Goal: Task Accomplishment & Management: Complete application form

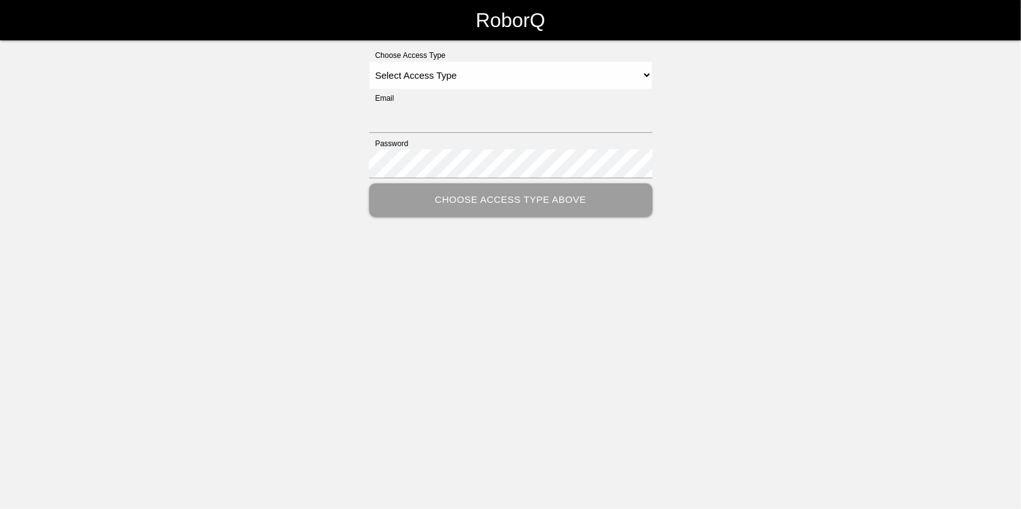
type input "[EMAIL_ADDRESS][DOMAIN_NAME]"
click at [395, 77] on select "Select Access Type Admin Customer Supervisor Worker" at bounding box center [511, 75] width 284 height 28
select select "Admin"
click at [369, 61] on select "Select Access Type Admin Customer Supervisor Worker" at bounding box center [511, 75] width 284 height 28
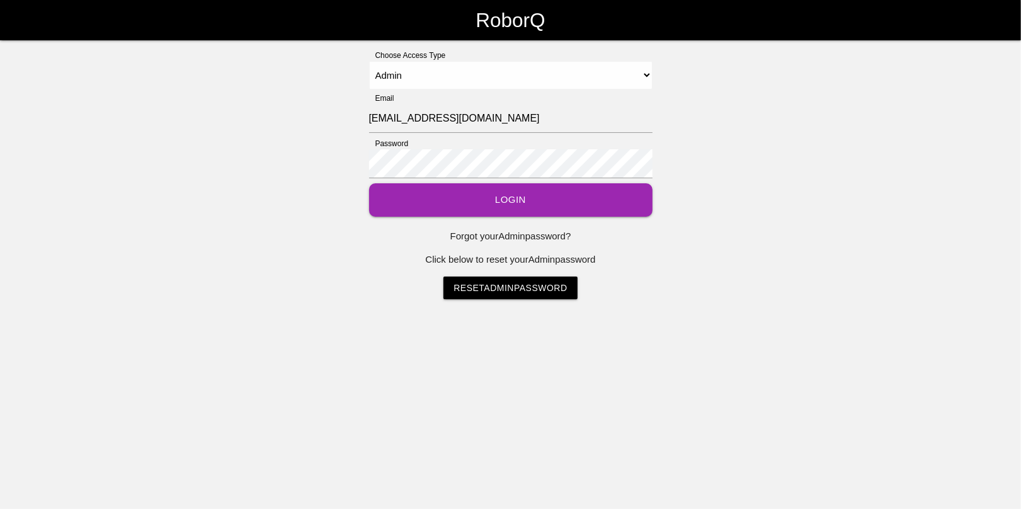
click at [501, 205] on button "Login" at bounding box center [511, 199] width 284 height 33
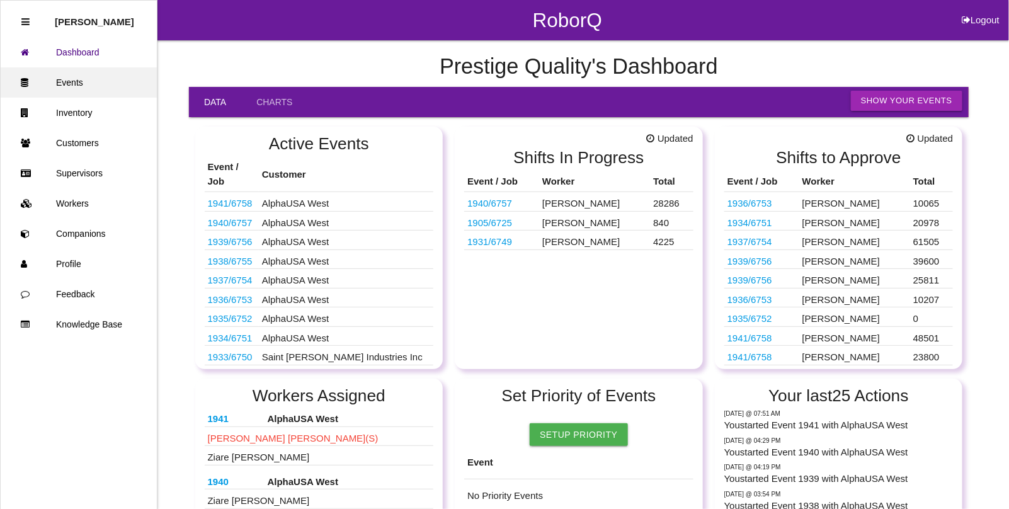
click at [73, 83] on link "Events" at bounding box center [79, 82] width 156 height 30
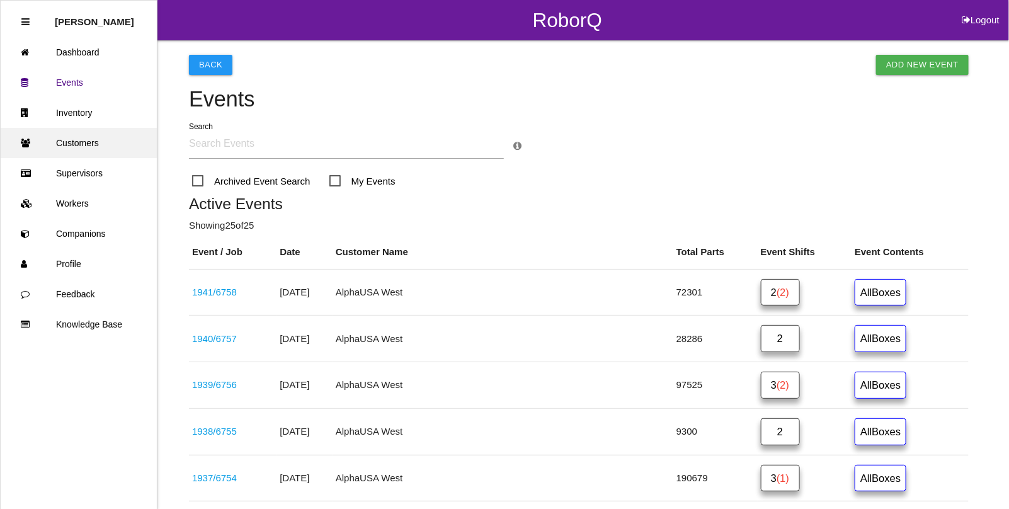
click at [79, 142] on link "Customers" at bounding box center [79, 143] width 156 height 30
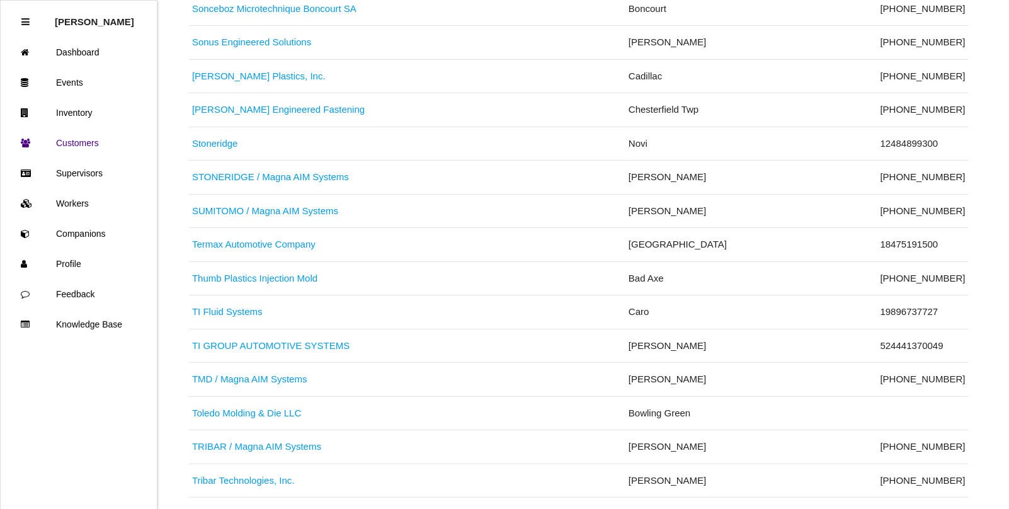
scroll to position [5750, 0]
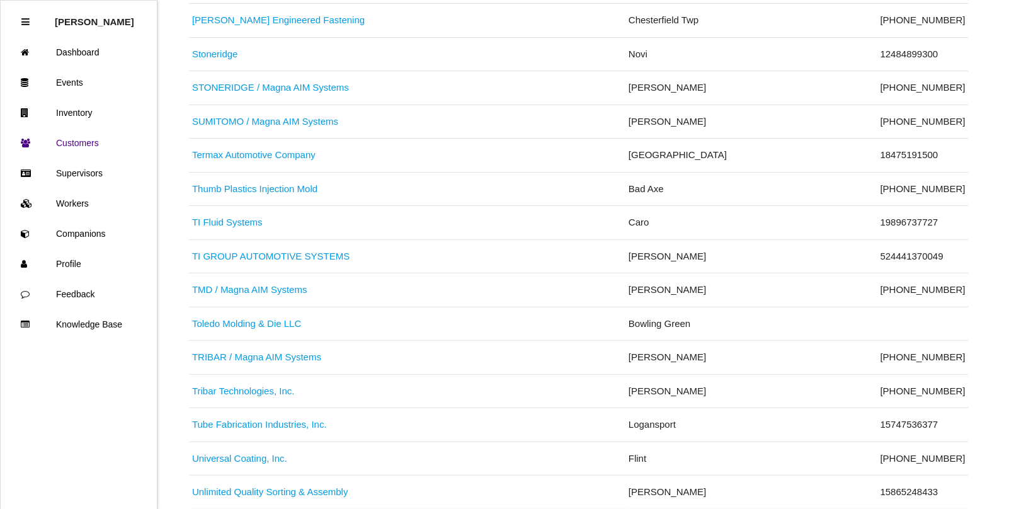
click at [251, 329] on link "Toledo Molding & Die LLC" at bounding box center [246, 323] width 109 height 11
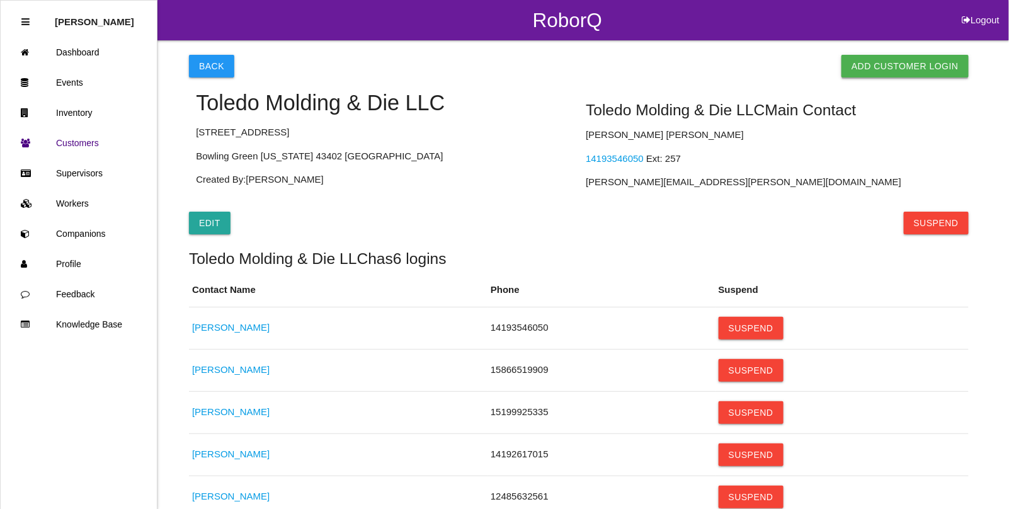
click at [921, 64] on link "Add Customer Login" at bounding box center [905, 66] width 127 height 23
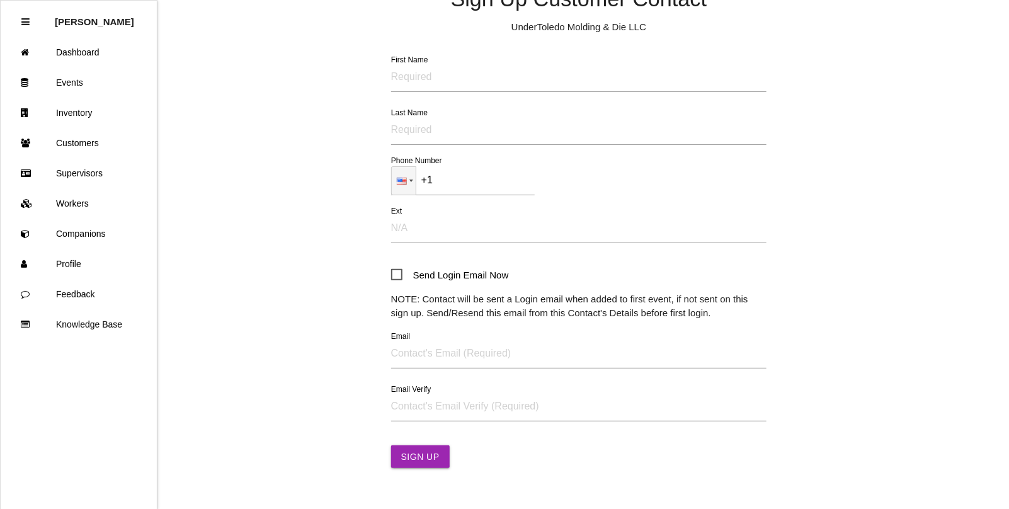
scroll to position [127, 0]
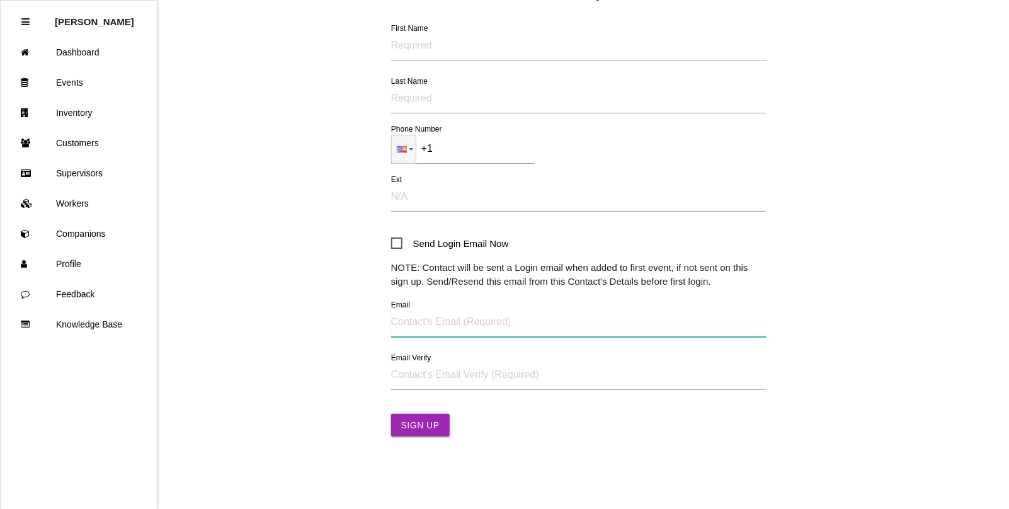
click at [413, 326] on input "Email" at bounding box center [579, 322] width 376 height 29
paste input "[PERSON_NAME][EMAIL_ADDRESS][PERSON_NAME][DOMAIN_NAME]"
type input "[PERSON_NAME][EMAIL_ADDRESS][PERSON_NAME][DOMAIN_NAME]"
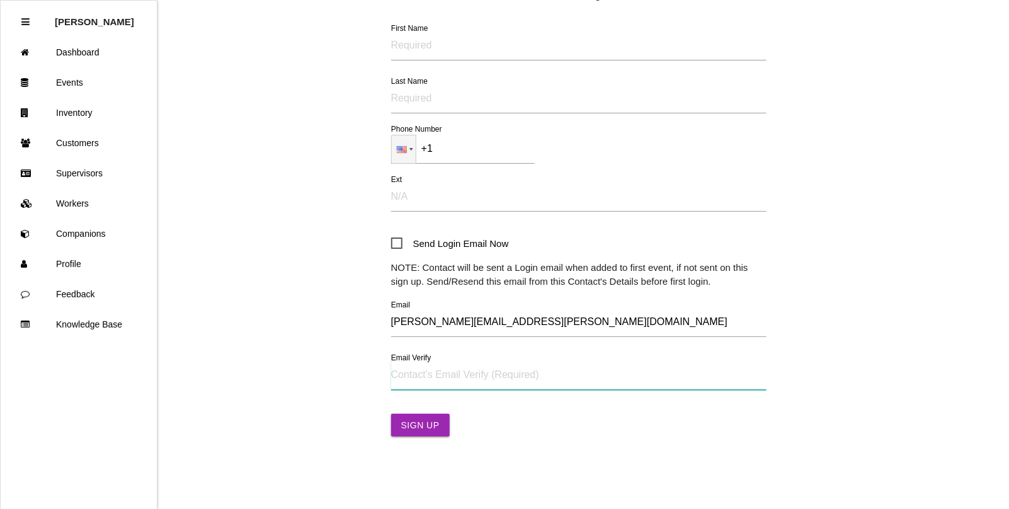
click at [411, 372] on input "Email Verify" at bounding box center [579, 375] width 376 height 29
paste input "[PERSON_NAME][EMAIL_ADDRESS][PERSON_NAME][DOMAIN_NAME]"
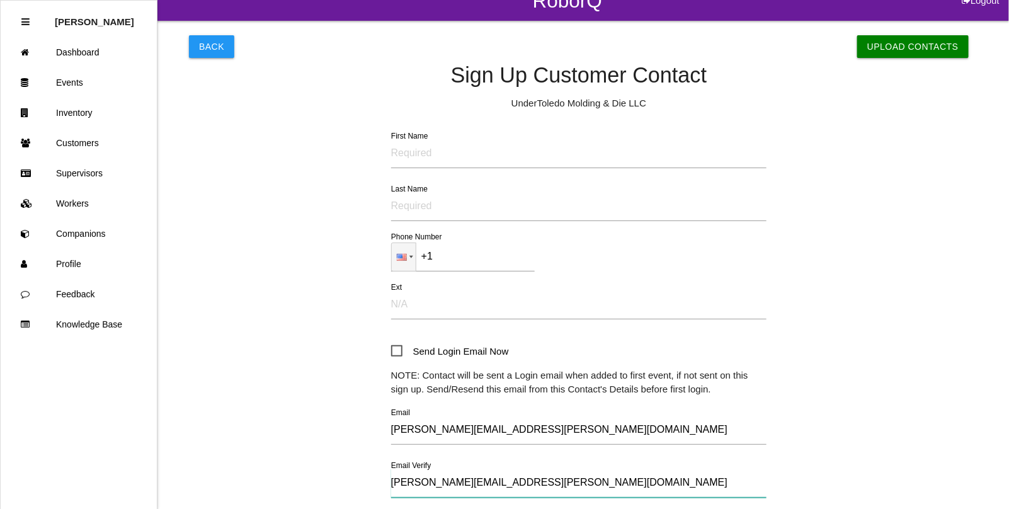
scroll to position [0, 0]
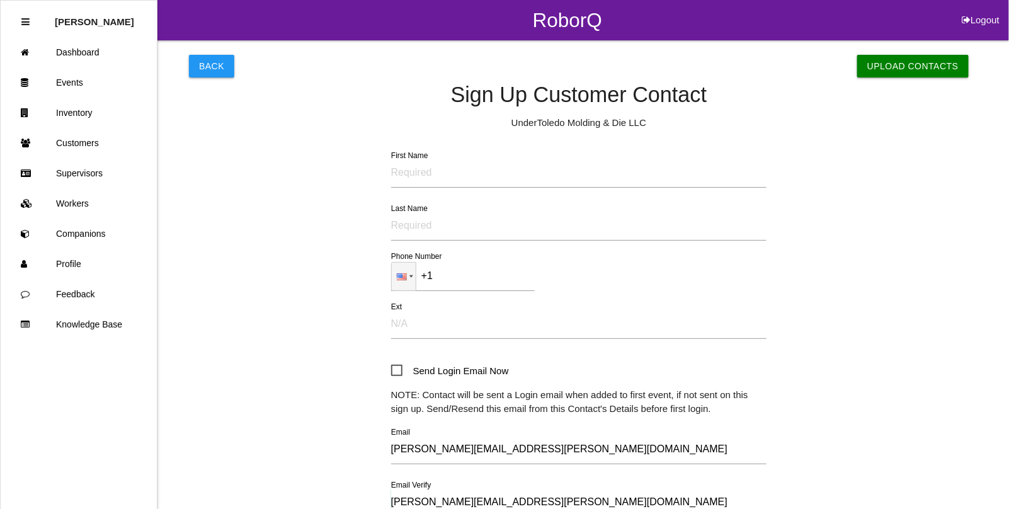
type input "[PERSON_NAME][EMAIL_ADDRESS][PERSON_NAME][DOMAIN_NAME]"
click at [427, 171] on input "First Name" at bounding box center [579, 173] width 376 height 29
type input "[PERSON_NAME]"
click at [461, 277] on input "+1" at bounding box center [463, 276] width 144 height 29
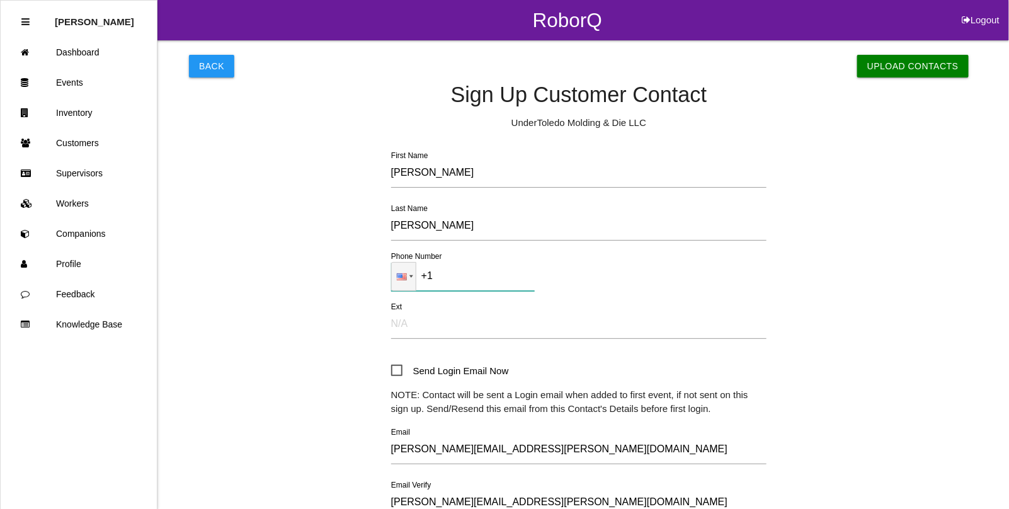
paste input "[PHONE_NUMBER]"
type input "[PHONE_NUMBER]"
click at [418, 319] on input "Ext" at bounding box center [579, 324] width 376 height 29
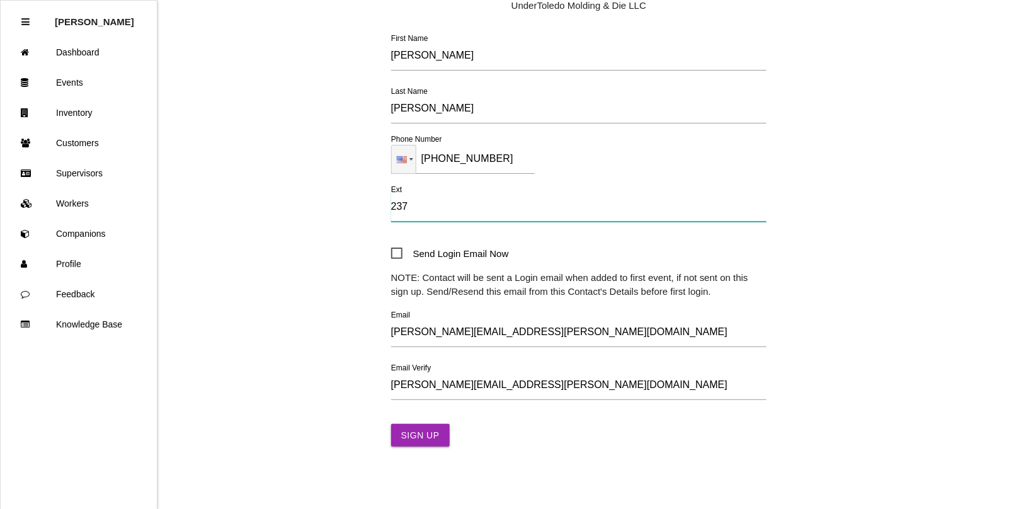
scroll to position [127, 0]
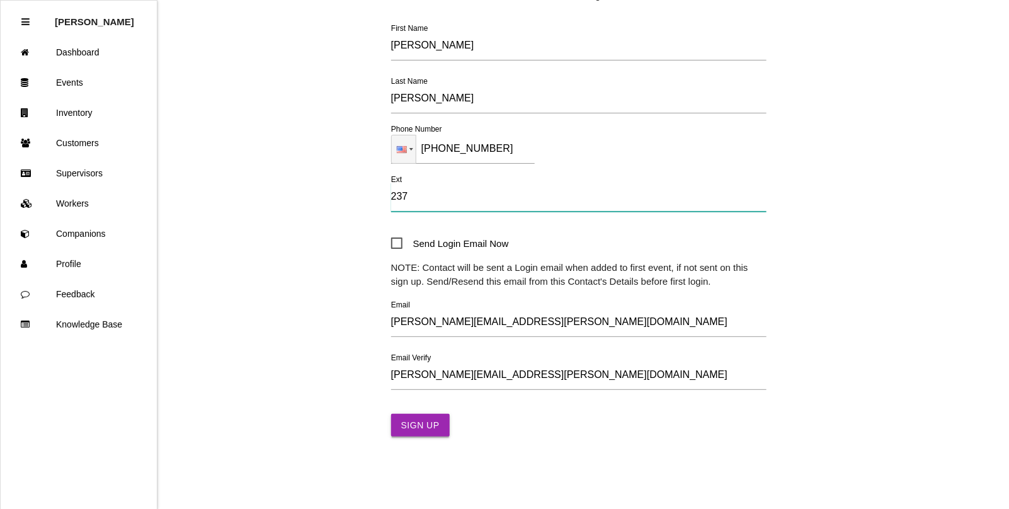
type input "237"
click at [423, 423] on button "Sign Up" at bounding box center [420, 425] width 59 height 23
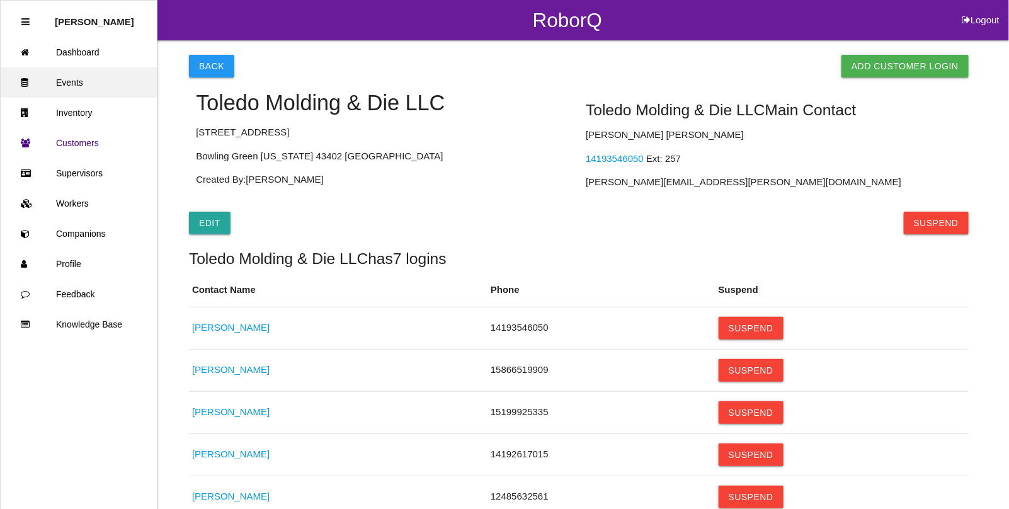
click at [77, 85] on link "Events" at bounding box center [79, 82] width 156 height 30
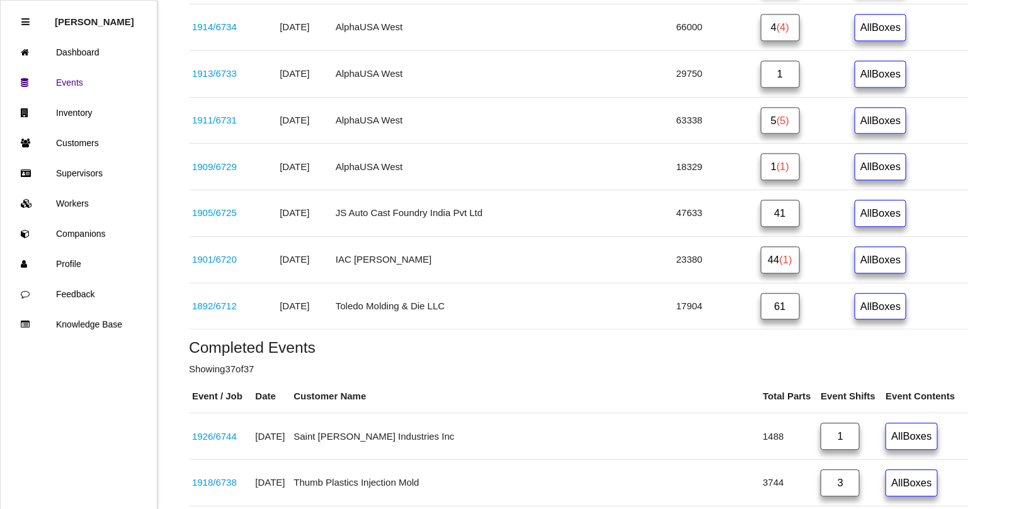
scroll to position [1103, 0]
click at [218, 310] on link "1892 / 6712" at bounding box center [214, 304] width 45 height 11
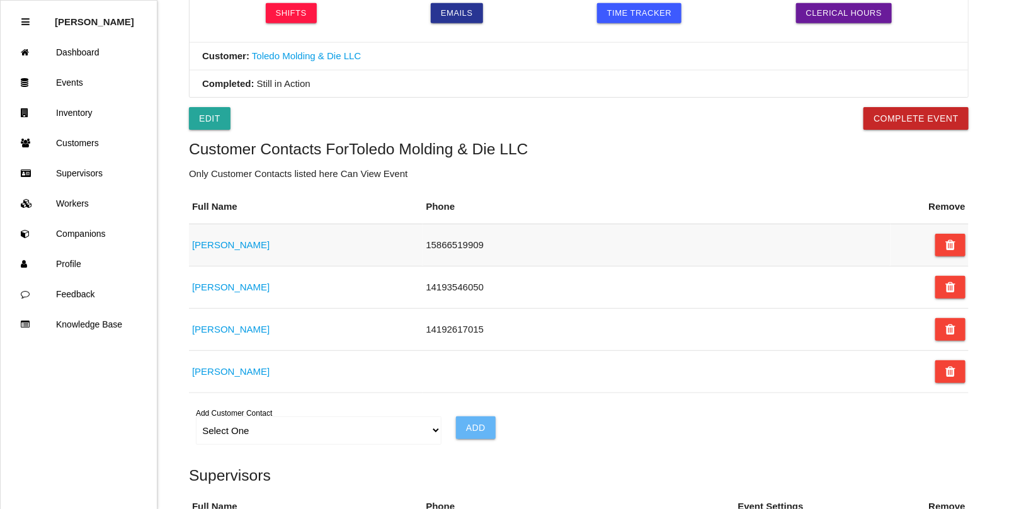
scroll to position [630, 0]
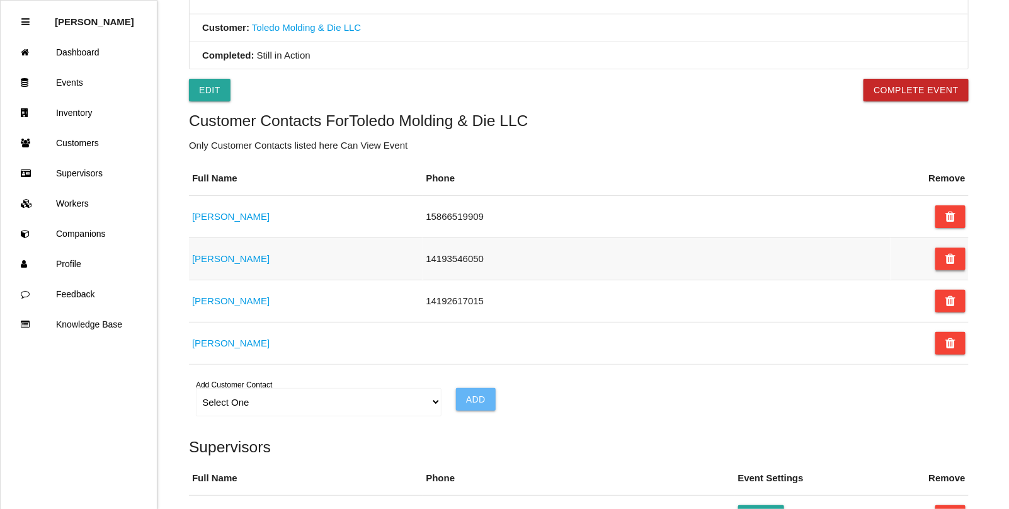
click at [959, 265] on button at bounding box center [951, 259] width 30 height 23
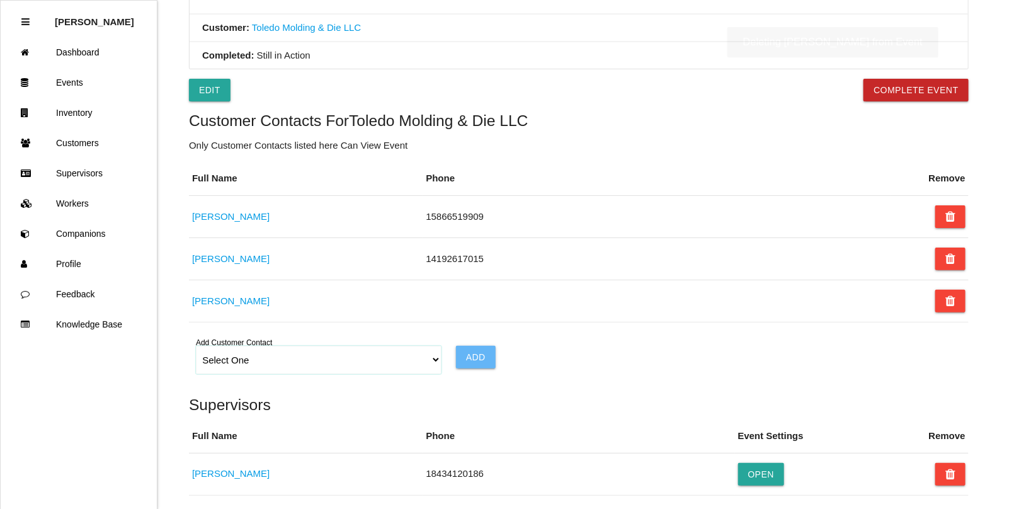
click at [433, 363] on select "Select One Choose All [PERSON_NAME] [PERSON_NAME] [PERSON_NAME] [PERSON_NAME] […" at bounding box center [319, 360] width 246 height 28
select select "68d57915a718cc000ea3a33a"
click at [196, 350] on select "Select One Choose All [PERSON_NAME] [PERSON_NAME] [PERSON_NAME] [PERSON_NAME] […" at bounding box center [319, 360] width 246 height 28
click at [480, 355] on input "Add" at bounding box center [476, 357] width 40 height 23
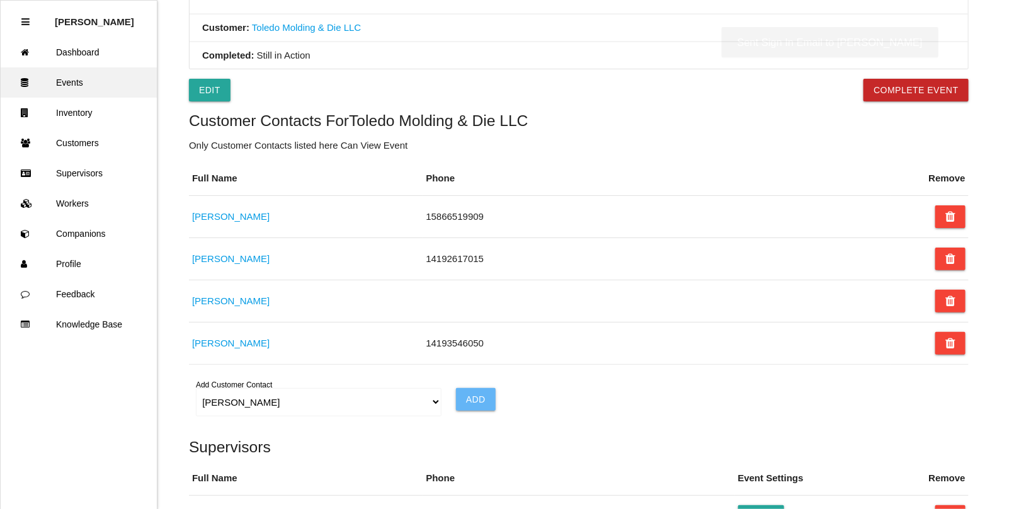
click at [71, 80] on link "Events" at bounding box center [79, 82] width 156 height 30
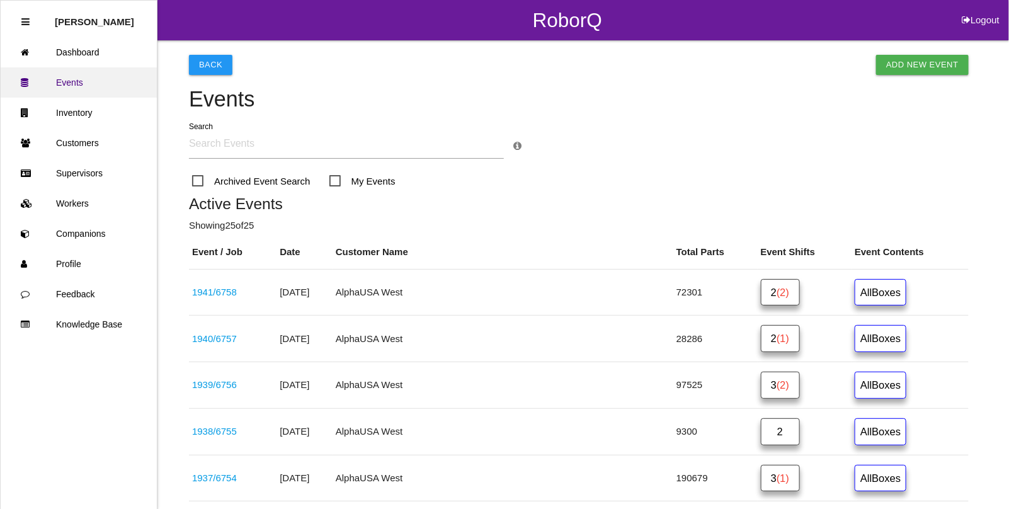
click at [65, 78] on link "Events" at bounding box center [79, 82] width 156 height 30
